Goal: Task Accomplishment & Management: Use online tool/utility

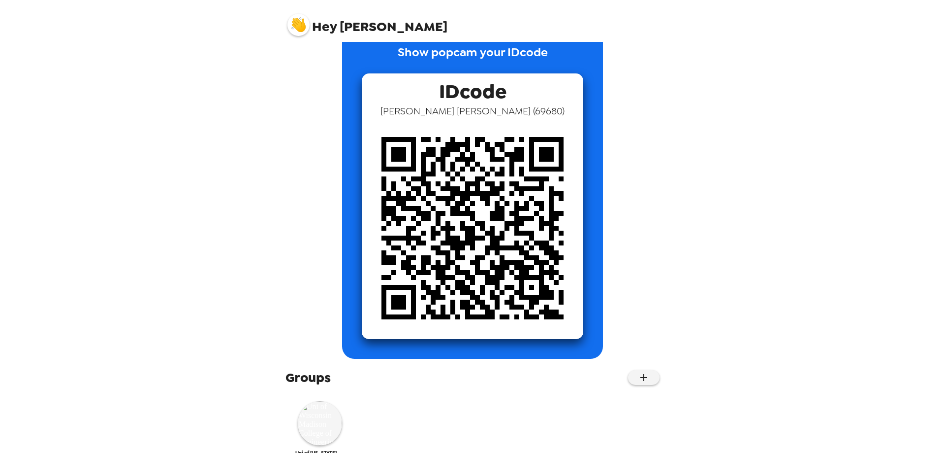
scroll to position [51, 0]
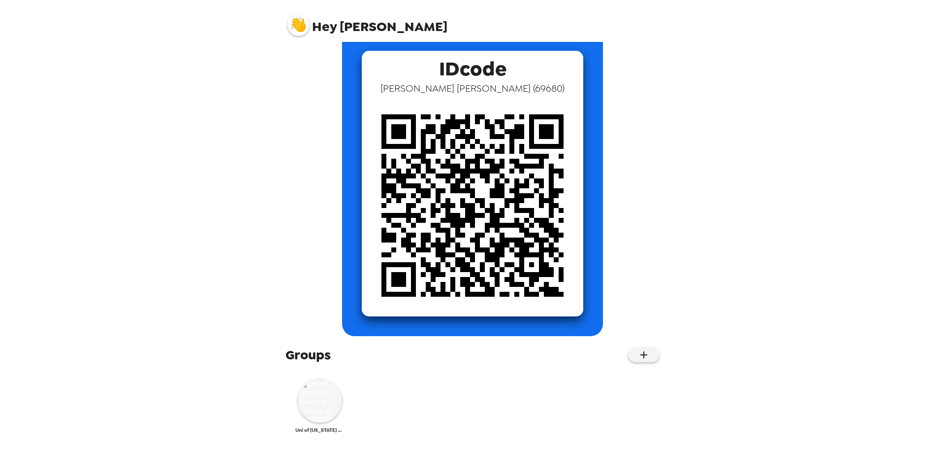
click at [316, 409] on img at bounding box center [320, 400] width 44 height 44
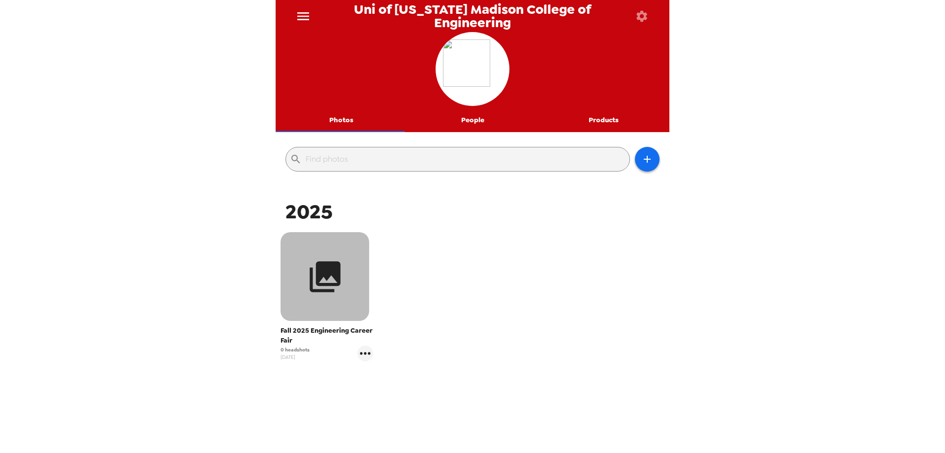
click at [347, 277] on button "button" at bounding box center [325, 276] width 89 height 89
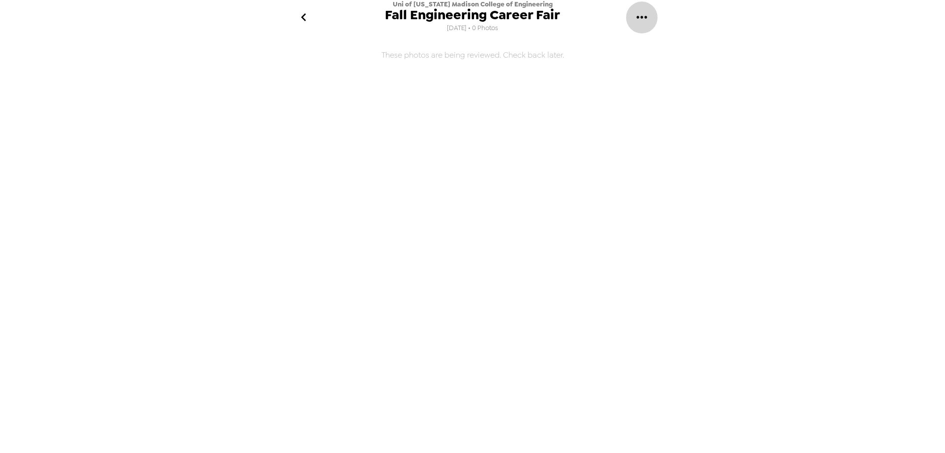
click at [639, 18] on icon "gallery menu" at bounding box center [642, 17] width 10 height 2
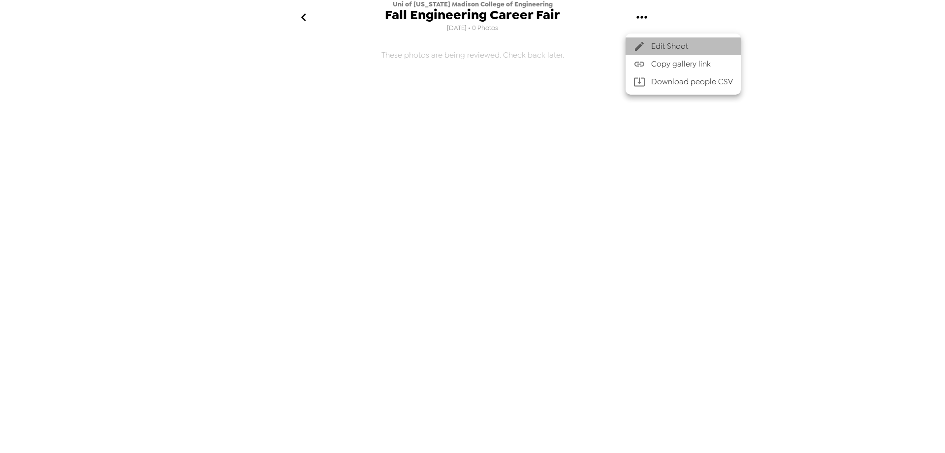
click at [659, 52] on span "Edit Shoot" at bounding box center [692, 46] width 82 height 12
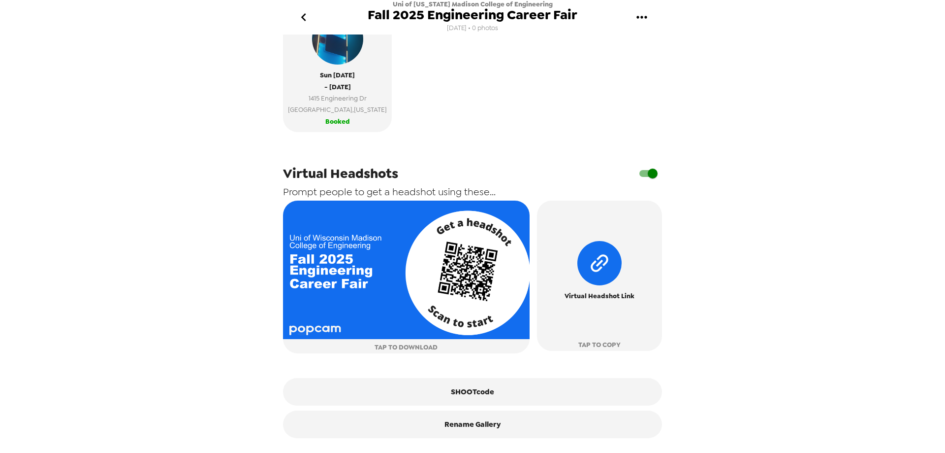
scroll to position [258, 0]
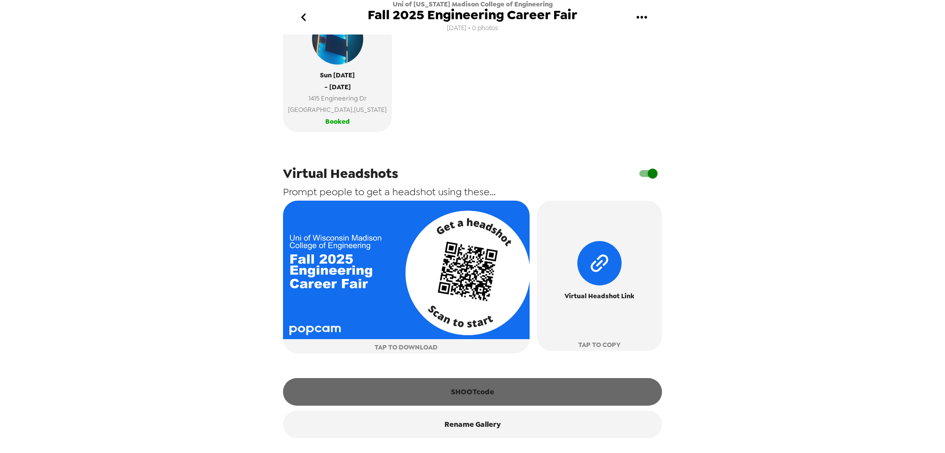
click at [501, 393] on button "SHOOTcode" at bounding box center [472, 392] width 379 height 28
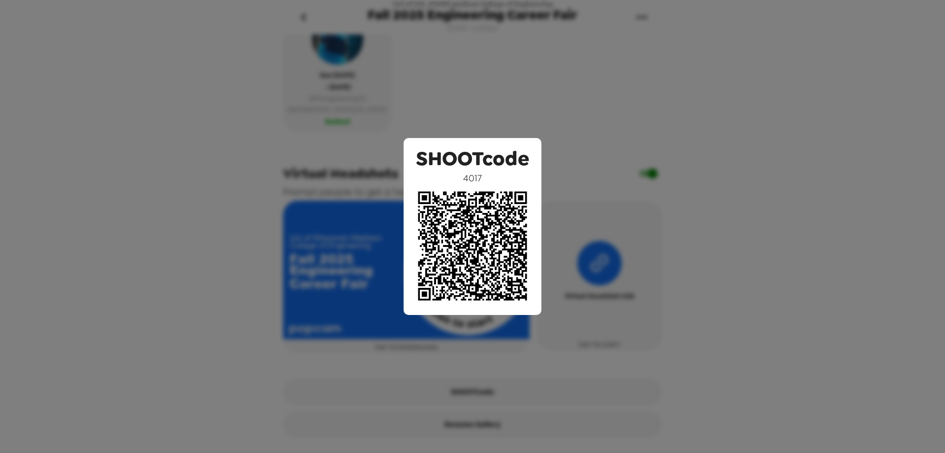
click at [681, 180] on div "SHOOTcode 4017" at bounding box center [472, 226] width 945 height 453
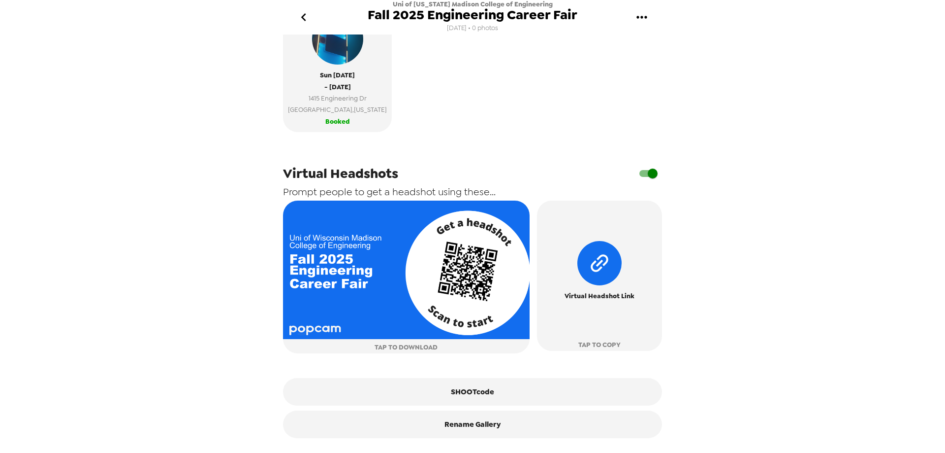
click at [307, 17] on icon "go back" at bounding box center [304, 17] width 16 height 16
